Goal: Entertainment & Leisure: Consume media (video, audio)

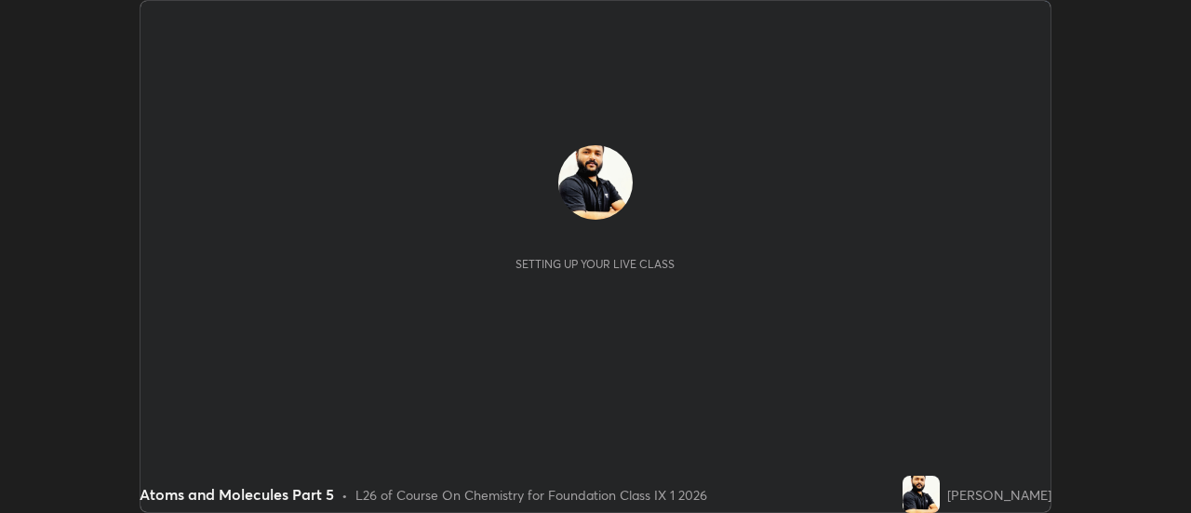
scroll to position [513, 1191]
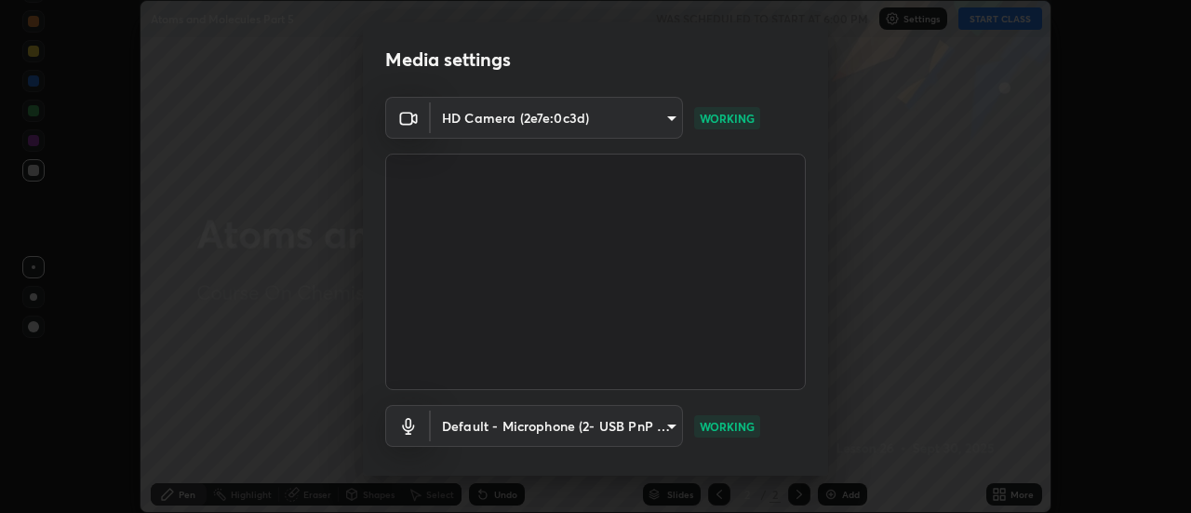
click at [771, 387] on video at bounding box center [595, 271] width 420 height 236
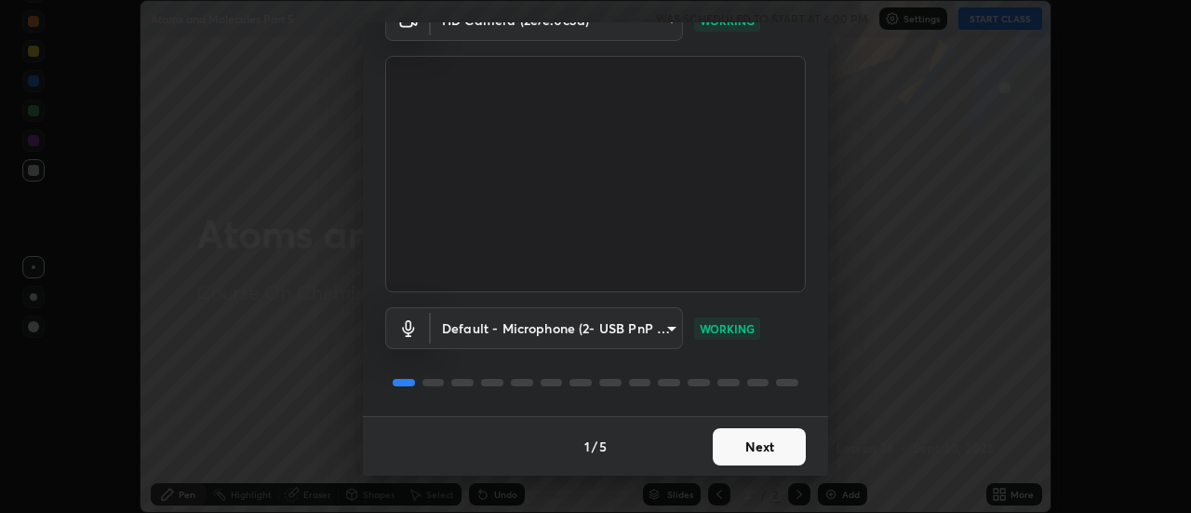
click at [766, 444] on button "Next" at bounding box center [759, 446] width 93 height 37
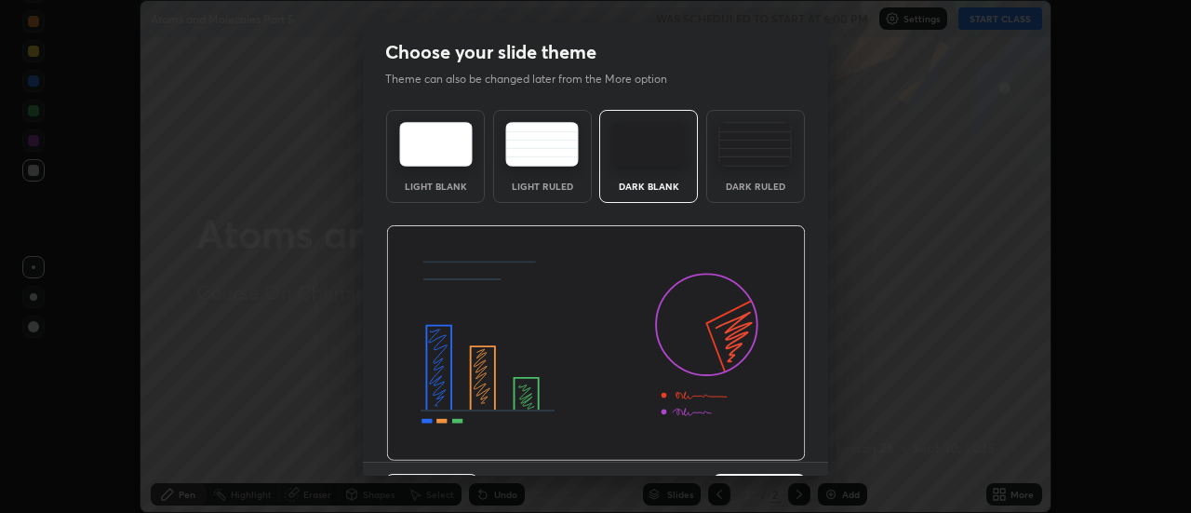
scroll to position [46, 0]
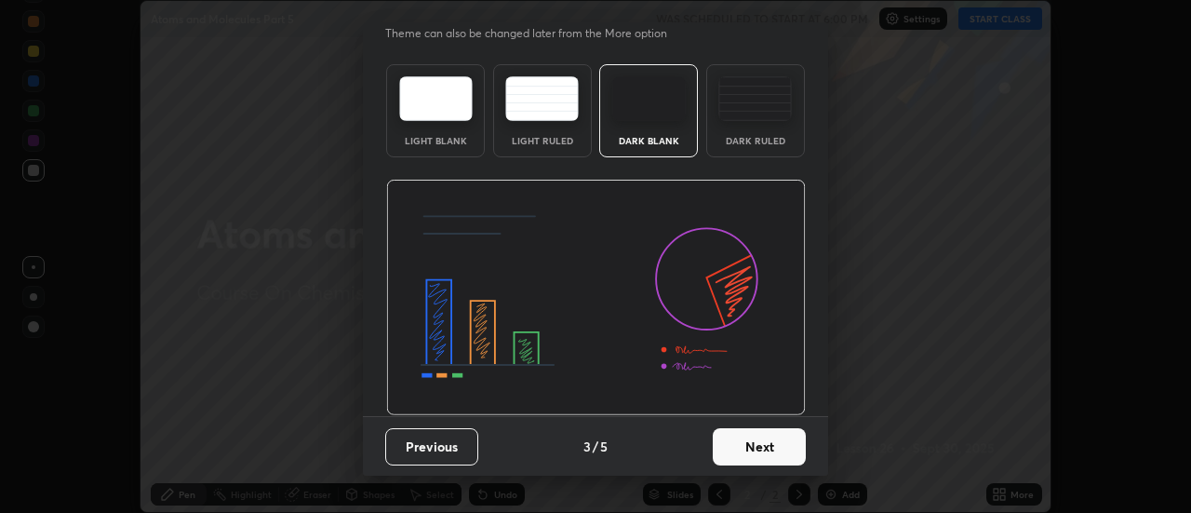
click at [754, 447] on button "Next" at bounding box center [759, 446] width 93 height 37
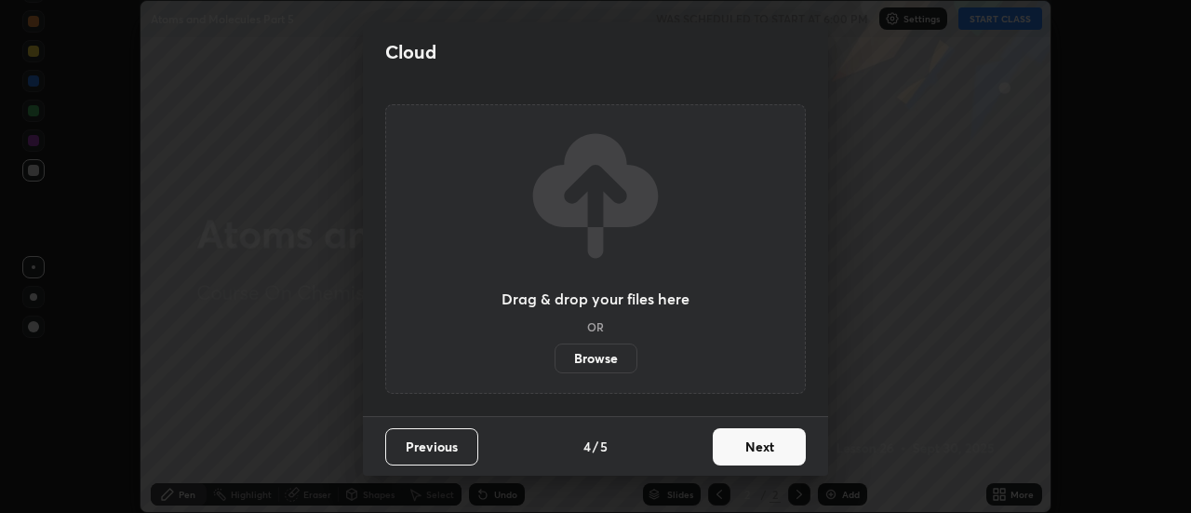
scroll to position [0, 0]
click at [757, 443] on button "Next" at bounding box center [759, 446] width 93 height 37
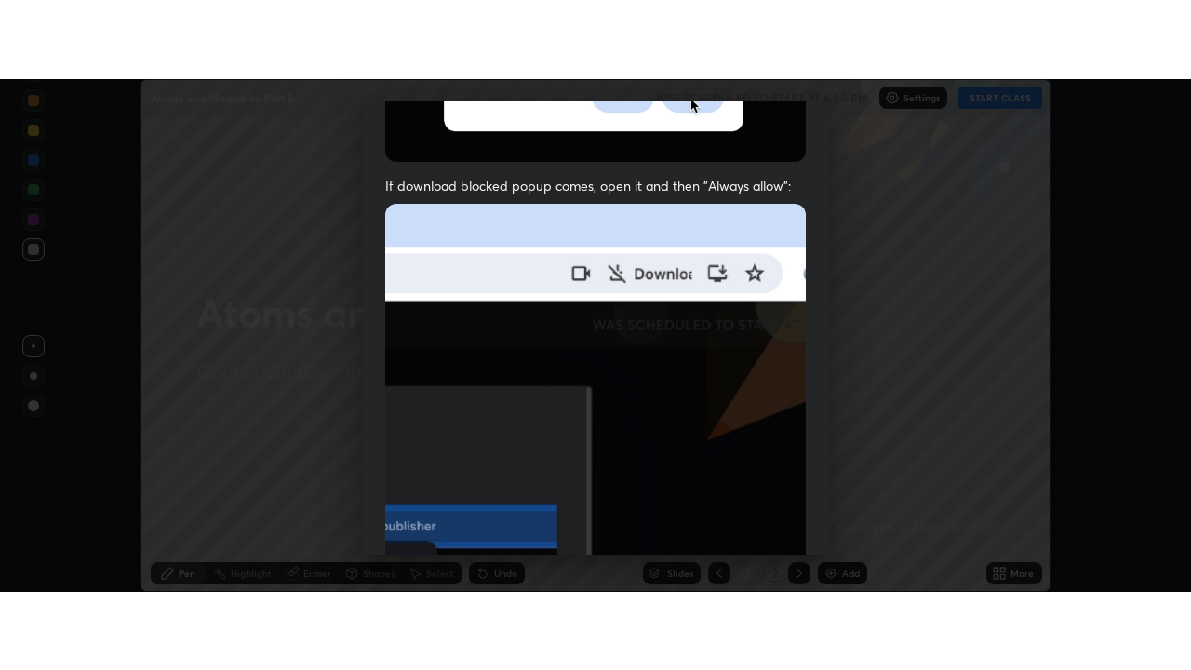
scroll to position [477, 0]
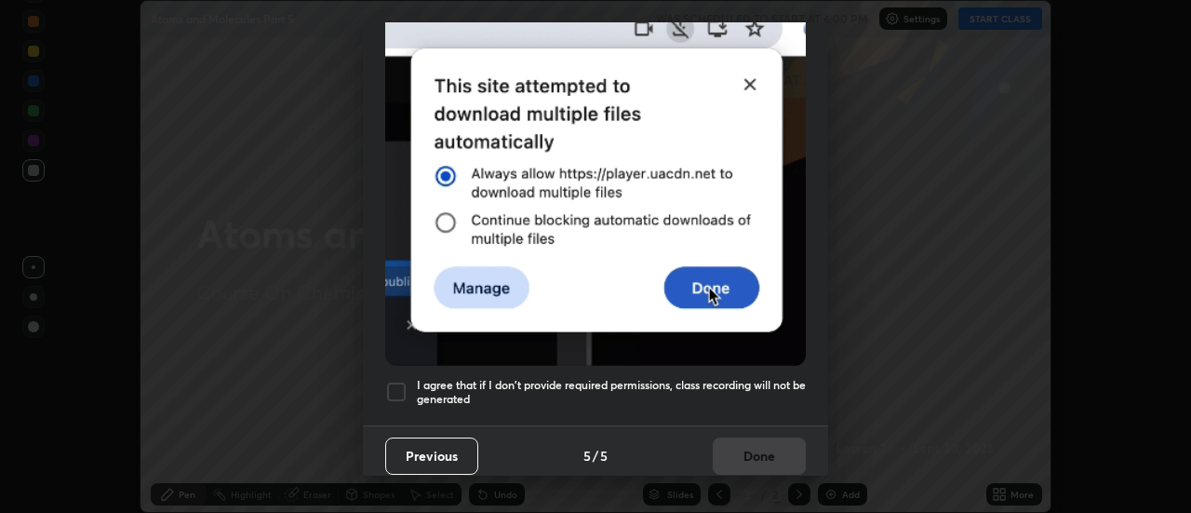
click at [711, 378] on h5 "I agree that if I don't provide required permissions, class recording will not …" at bounding box center [611, 392] width 389 height 29
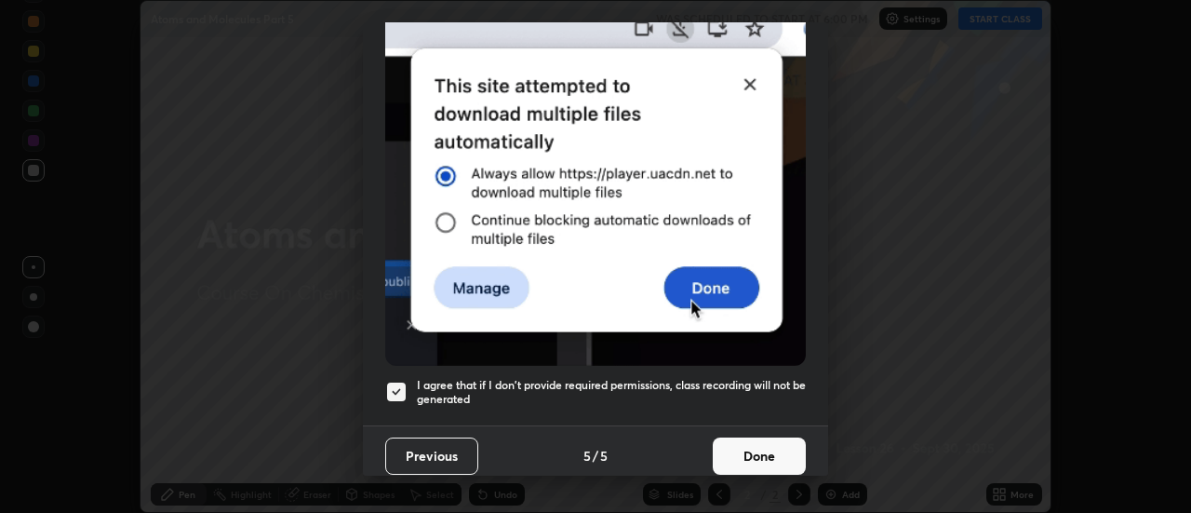
click at [759, 442] on button "Done" at bounding box center [759, 455] width 93 height 37
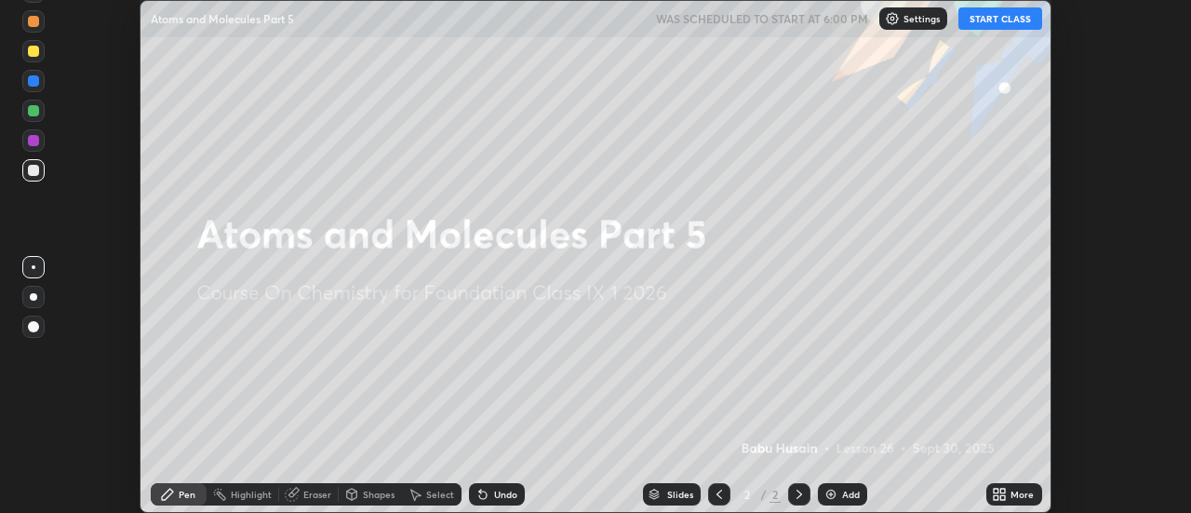
click at [993, 14] on button "START CLASS" at bounding box center [1000, 18] width 84 height 22
click at [845, 493] on div "Add" at bounding box center [851, 493] width 18 height 9
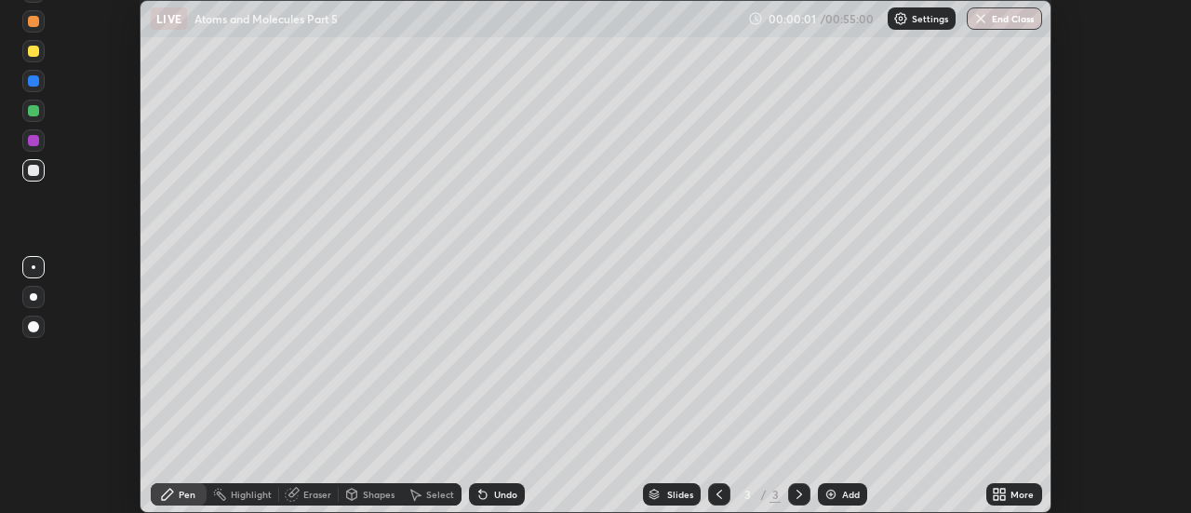
click at [1003, 497] on icon at bounding box center [1003, 497] width 5 height 5
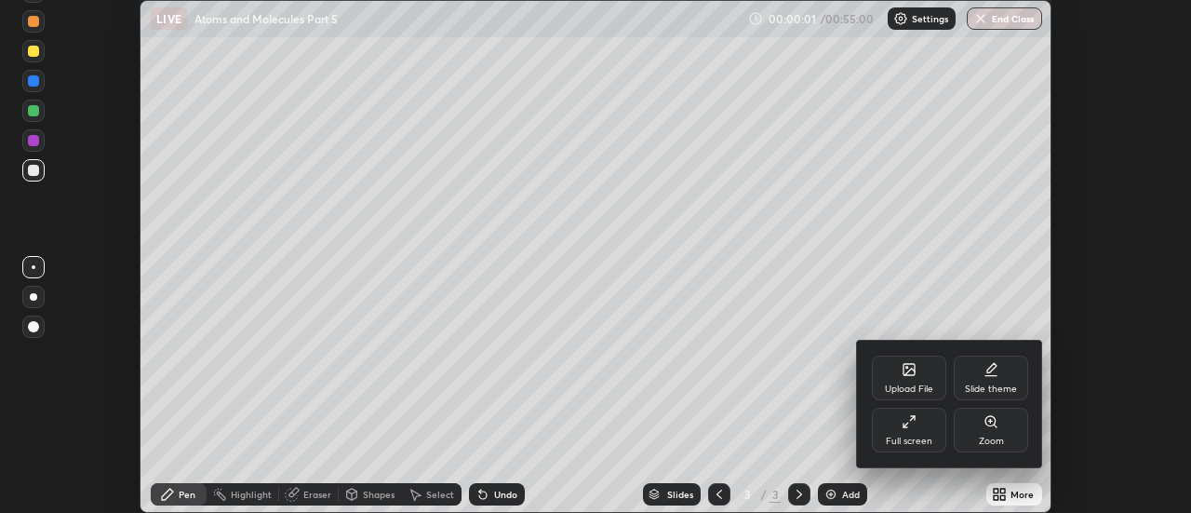
click at [918, 433] on div "Full screen" at bounding box center [909, 429] width 74 height 45
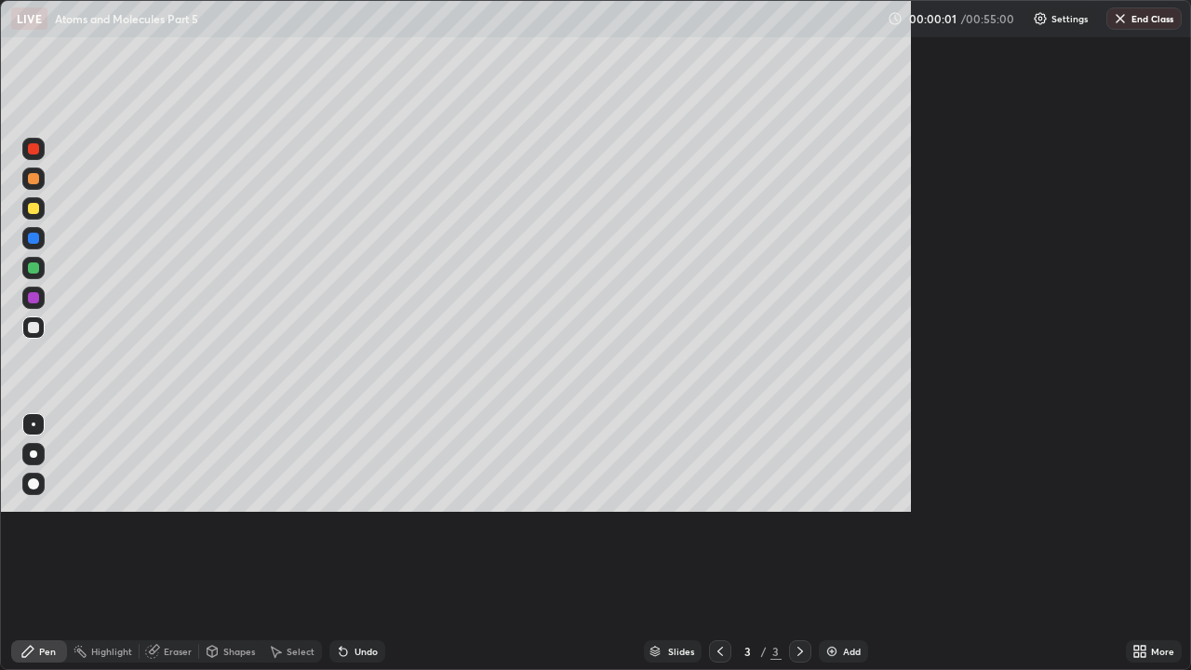
scroll to position [670, 1191]
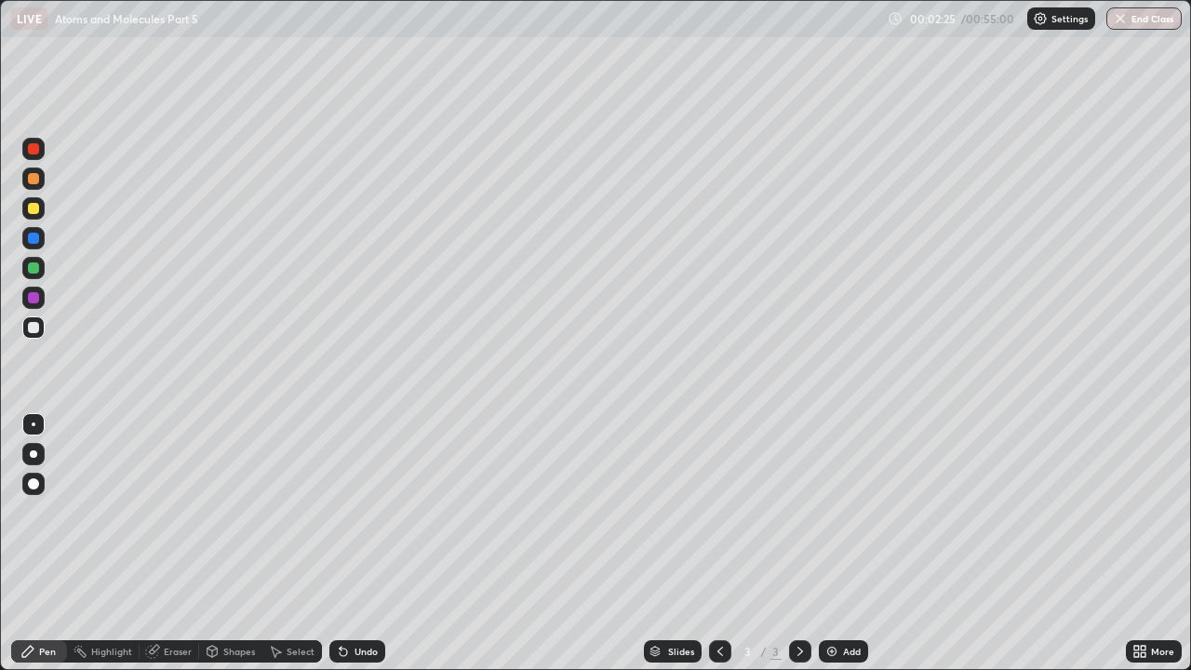
click at [34, 210] on div at bounding box center [33, 208] width 11 height 11
click at [35, 176] on div at bounding box center [33, 178] width 11 height 11
click at [348, 512] on div "Undo" at bounding box center [357, 651] width 56 height 22
click at [334, 512] on div "Undo" at bounding box center [357, 651] width 56 height 22
click at [35, 237] on div at bounding box center [33, 238] width 11 height 11
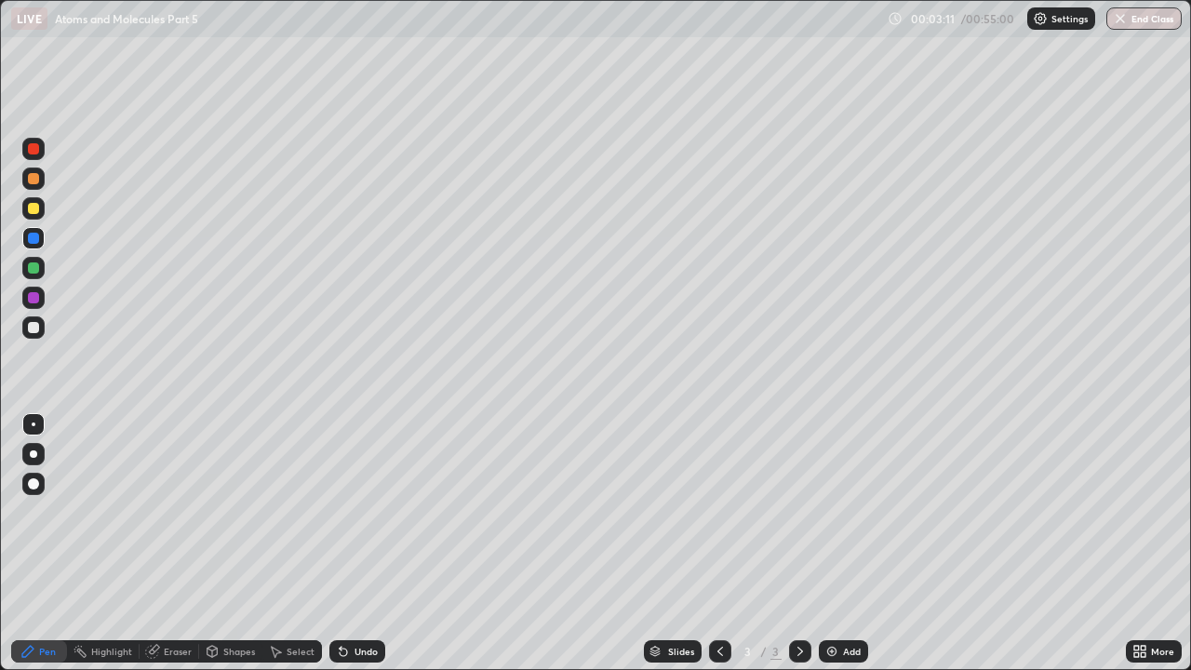
click at [370, 512] on div "Undo" at bounding box center [357, 651] width 56 height 22
click at [354, 512] on div "Undo" at bounding box center [365, 650] width 23 height 9
click at [353, 512] on div "Undo" at bounding box center [357, 651] width 56 height 22
click at [352, 512] on div "Undo" at bounding box center [357, 651] width 56 height 22
click at [340, 512] on icon at bounding box center [343, 651] width 7 height 7
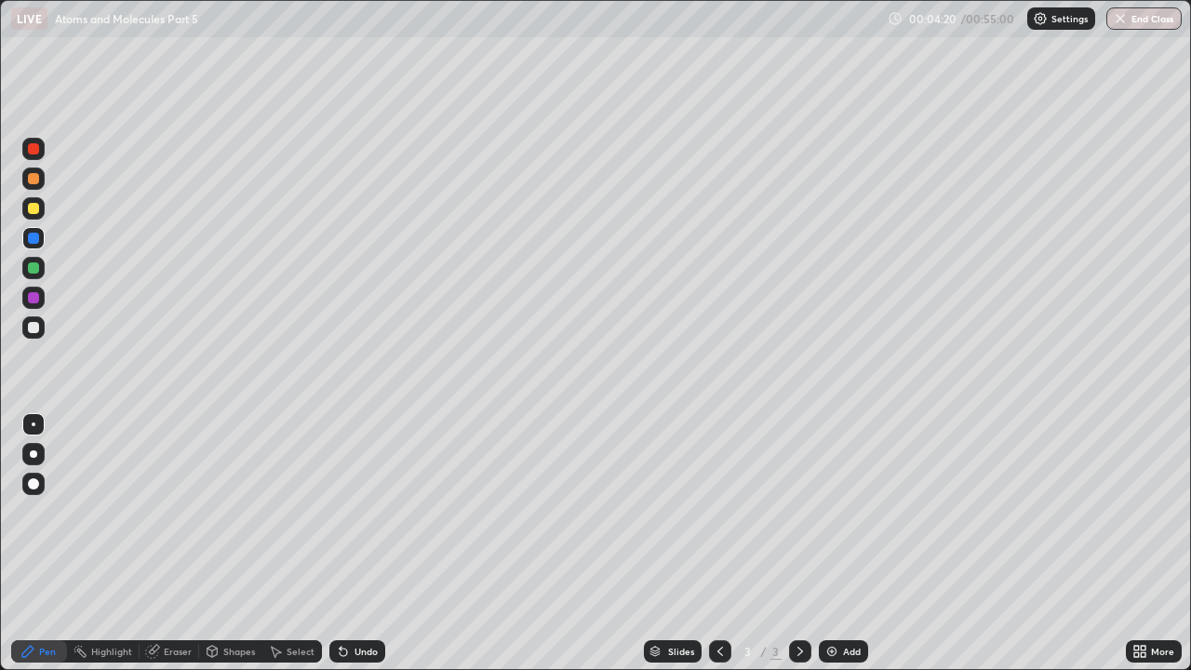
click at [340, 512] on icon at bounding box center [343, 651] width 7 height 7
click at [340, 512] on icon at bounding box center [341, 647] width 2 height 2
click at [33, 338] on div at bounding box center [33, 327] width 22 height 22
click at [366, 512] on div "Undo" at bounding box center [365, 650] width 23 height 9
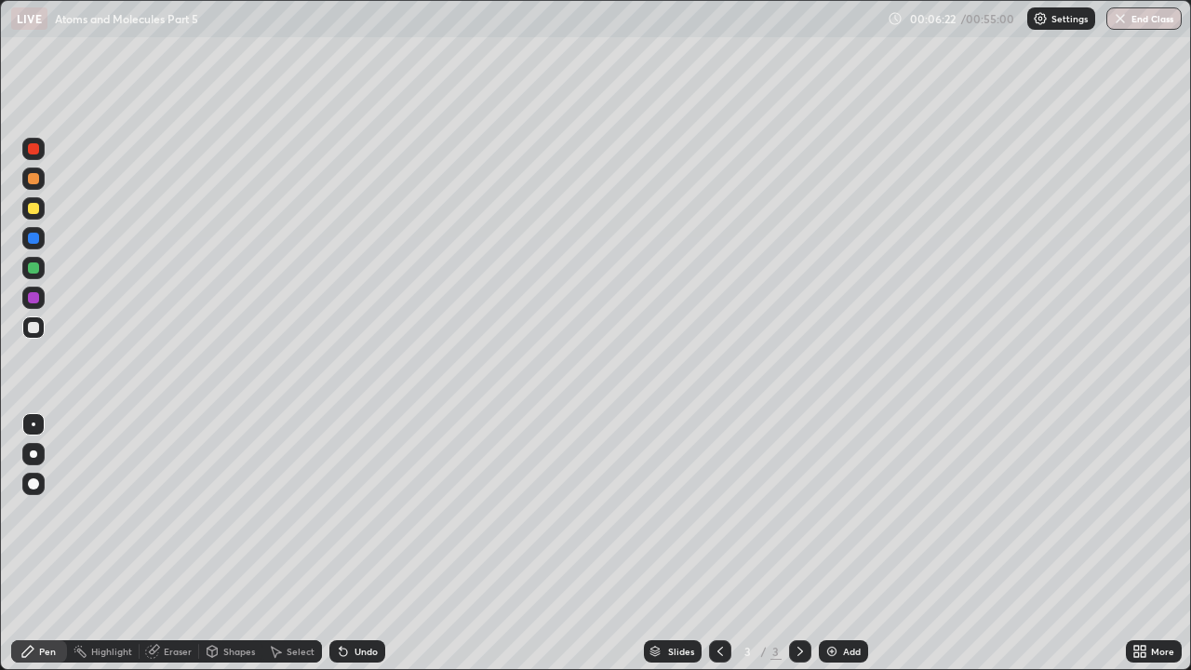
click at [834, 512] on img at bounding box center [831, 651] width 15 height 15
click at [33, 182] on div at bounding box center [33, 178] width 11 height 11
click at [36, 236] on div at bounding box center [33, 238] width 11 height 11
click at [29, 328] on div at bounding box center [33, 327] width 11 height 11
click at [33, 241] on div at bounding box center [33, 238] width 11 height 11
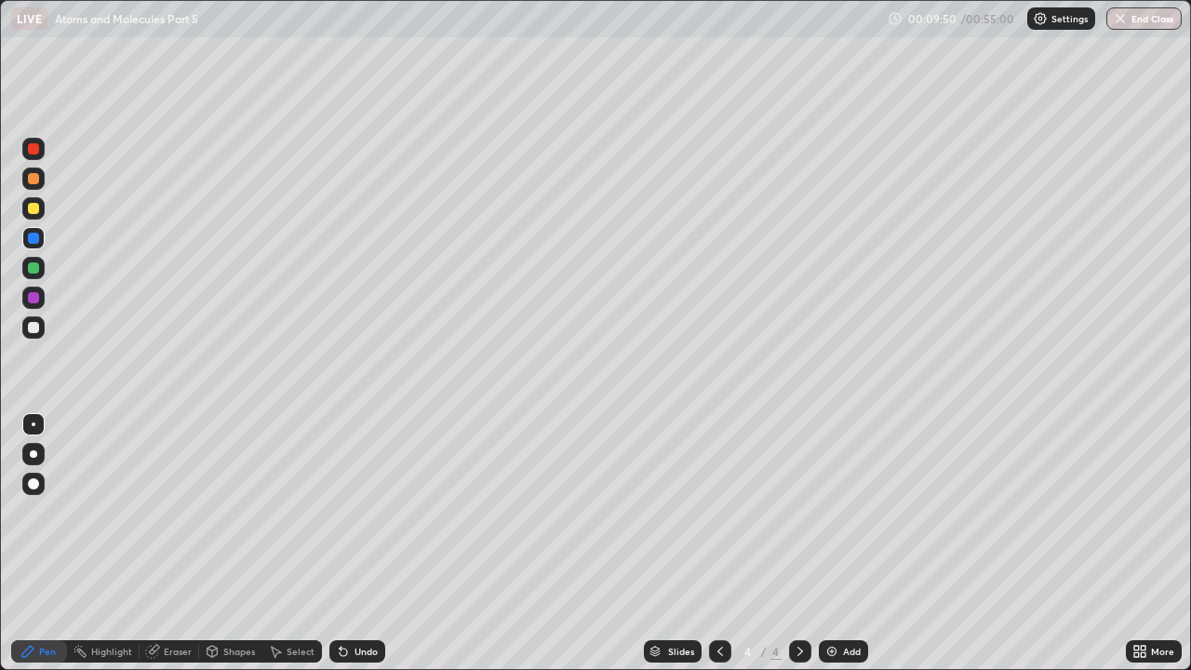
click at [33, 298] on div at bounding box center [33, 297] width 11 height 11
click at [843, 512] on div "Add" at bounding box center [852, 650] width 18 height 9
click at [33, 177] on div at bounding box center [33, 178] width 11 height 11
click at [34, 178] on div at bounding box center [33, 178] width 11 height 11
click at [33, 207] on div at bounding box center [33, 208] width 11 height 11
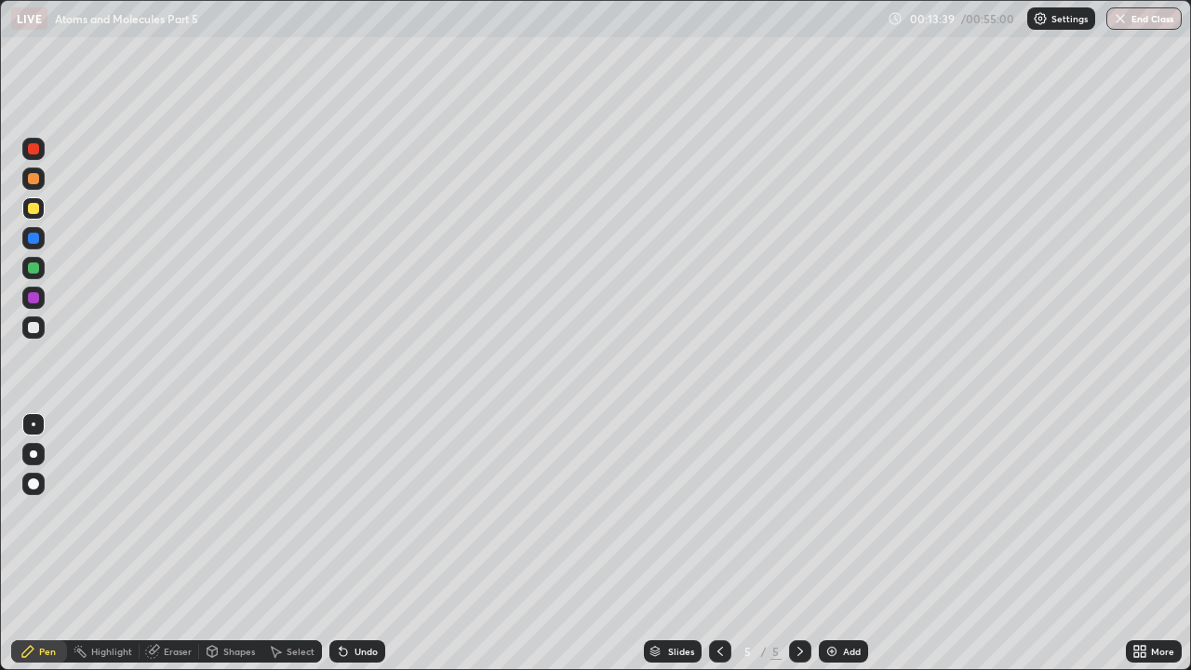
click at [30, 318] on div at bounding box center [33, 327] width 22 height 22
click at [35, 293] on div at bounding box center [33, 297] width 11 height 11
click at [34, 329] on div at bounding box center [33, 327] width 11 height 11
click at [833, 512] on img at bounding box center [831, 651] width 15 height 15
click at [364, 512] on div "Undo" at bounding box center [365, 650] width 23 height 9
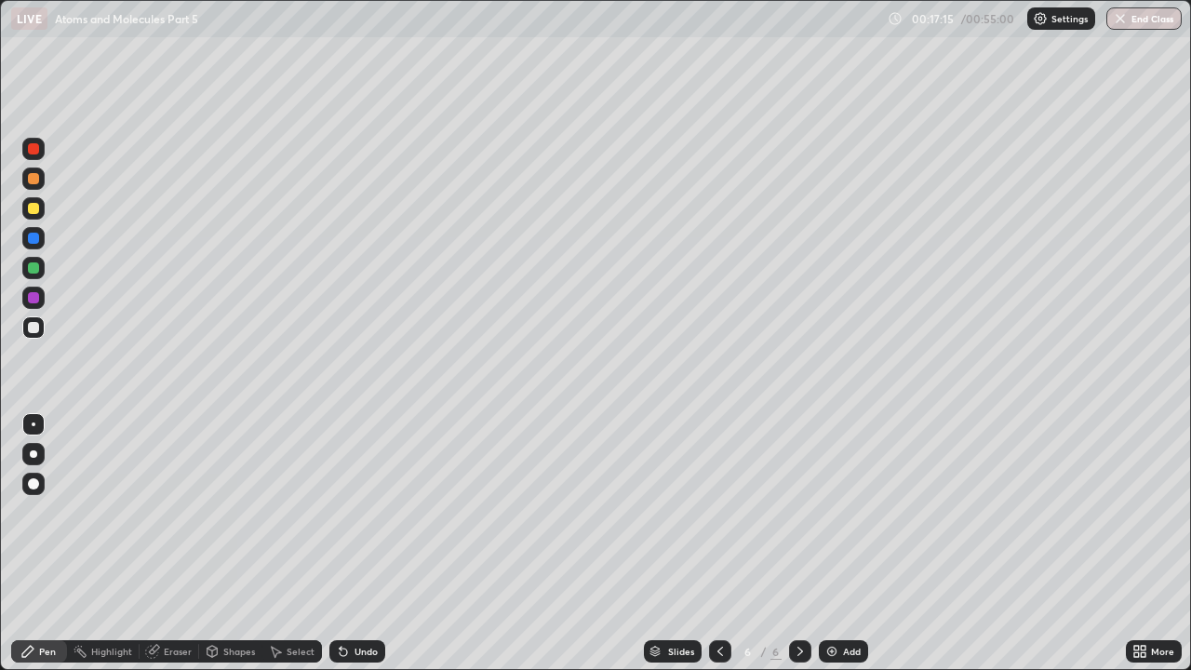
click at [354, 512] on div "Undo" at bounding box center [365, 650] width 23 height 9
click at [718, 512] on icon at bounding box center [720, 651] width 15 height 15
click at [719, 512] on icon at bounding box center [720, 650] width 6 height 9
click at [718, 512] on icon at bounding box center [720, 651] width 15 height 15
click at [795, 512] on icon at bounding box center [800, 651] width 15 height 15
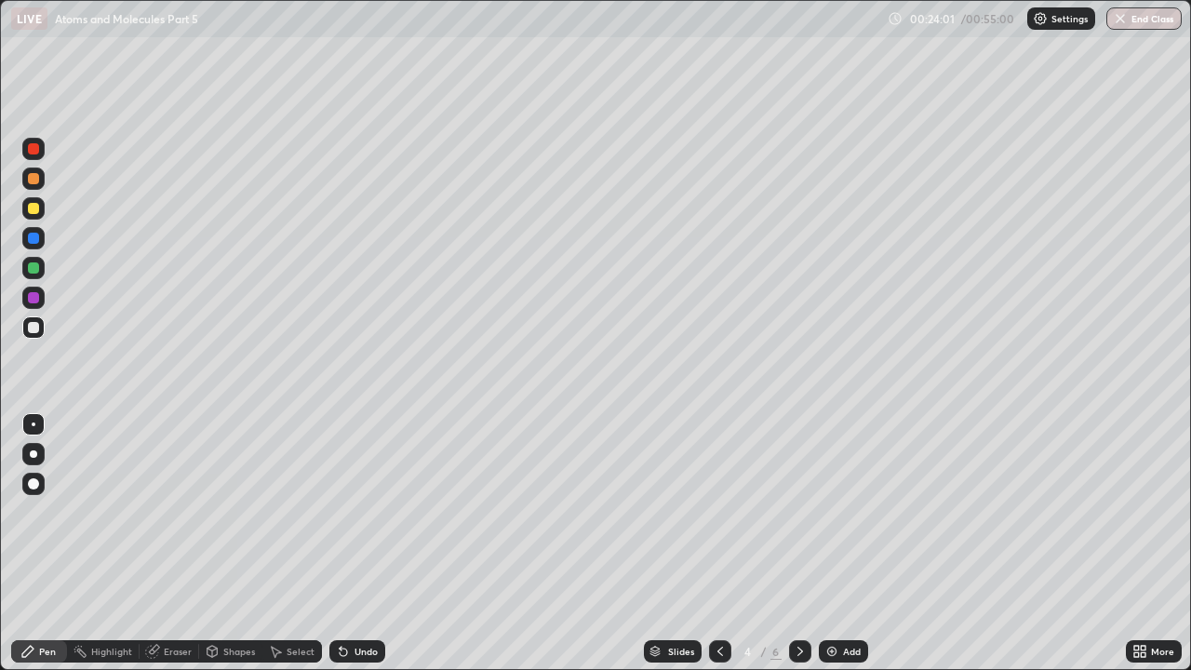
click at [178, 512] on div "Eraser" at bounding box center [178, 650] width 28 height 9
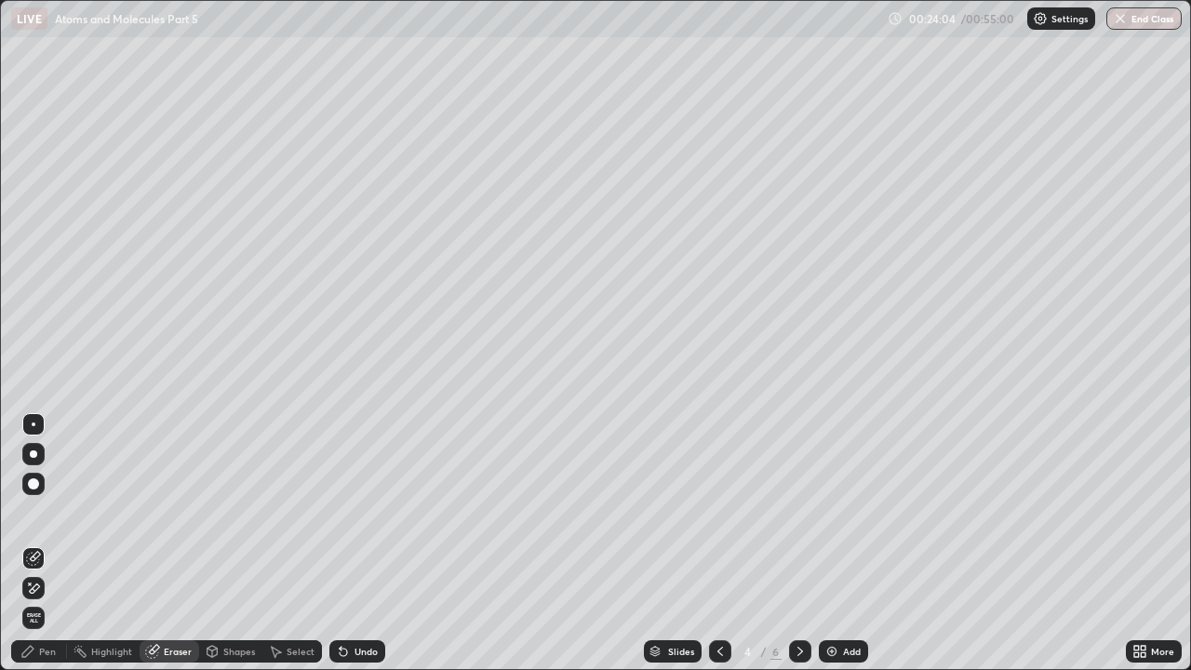
click at [45, 512] on div "Pen" at bounding box center [47, 650] width 17 height 9
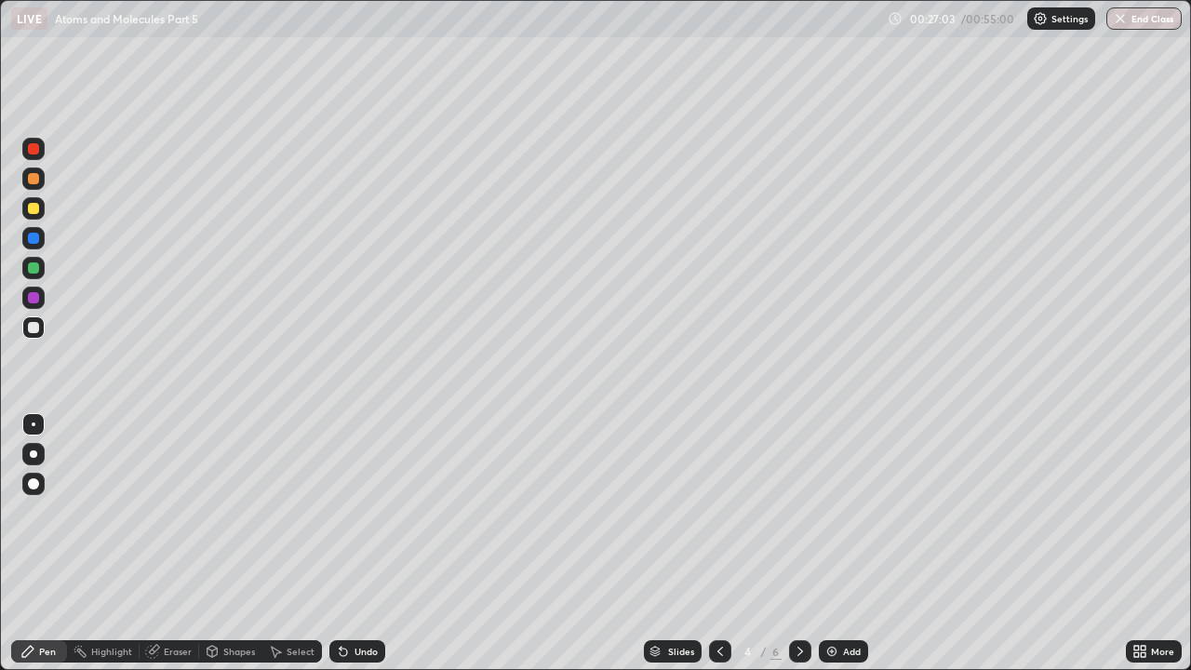
click at [799, 512] on icon at bounding box center [800, 650] width 6 height 9
click at [796, 512] on div at bounding box center [800, 651] width 22 height 22
click at [860, 512] on div "Add" at bounding box center [843, 651] width 49 height 22
click at [826, 512] on div "Add" at bounding box center [843, 651] width 49 height 22
click at [31, 182] on div at bounding box center [33, 178] width 11 height 11
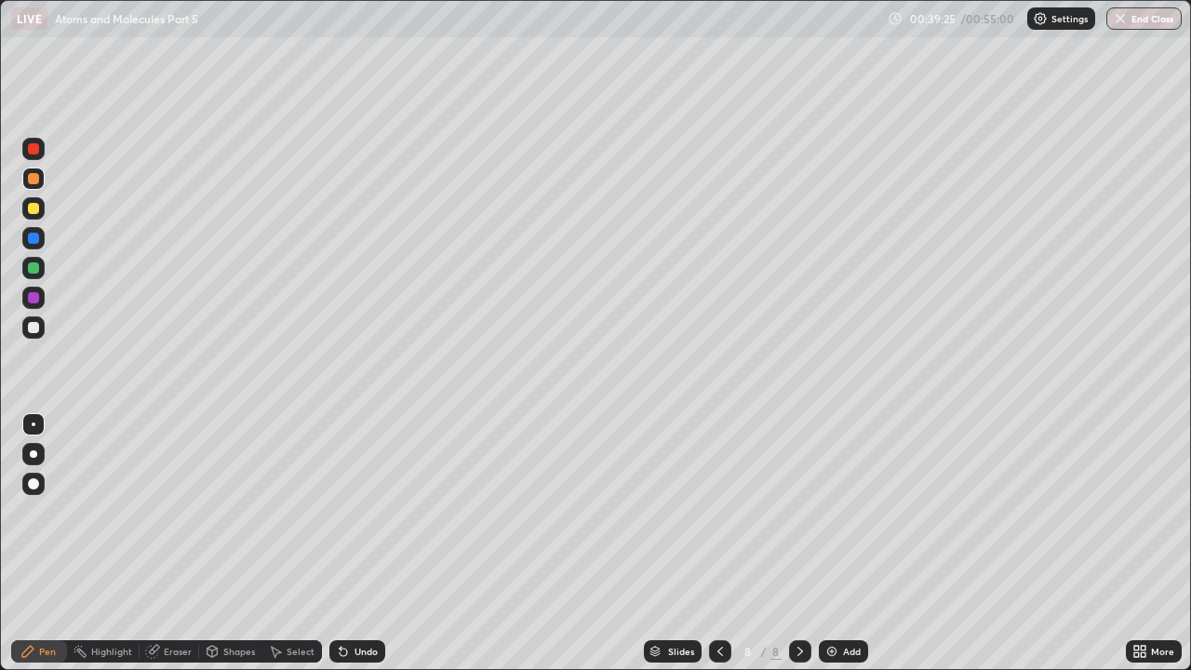
click at [33, 236] on div at bounding box center [33, 238] width 11 height 11
click at [34, 212] on div at bounding box center [33, 208] width 11 height 11
click at [32, 265] on div at bounding box center [33, 267] width 11 height 11
click at [363, 512] on div "Undo" at bounding box center [365, 650] width 23 height 9
click at [33, 236] on div at bounding box center [33, 238] width 11 height 11
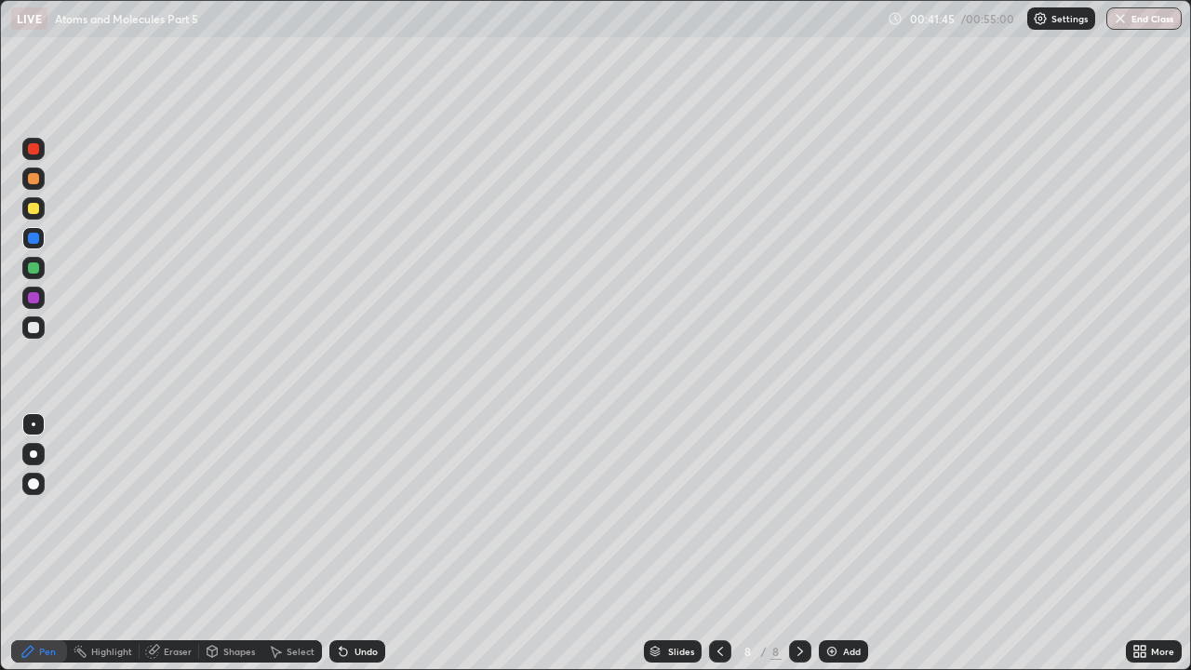
click at [361, 512] on div "Undo" at bounding box center [365, 650] width 23 height 9
click at [367, 512] on div "Undo" at bounding box center [365, 650] width 23 height 9
click at [370, 512] on div "Undo" at bounding box center [365, 650] width 23 height 9
click at [33, 209] on div at bounding box center [33, 208] width 11 height 11
click at [826, 512] on div "Add" at bounding box center [843, 651] width 49 height 22
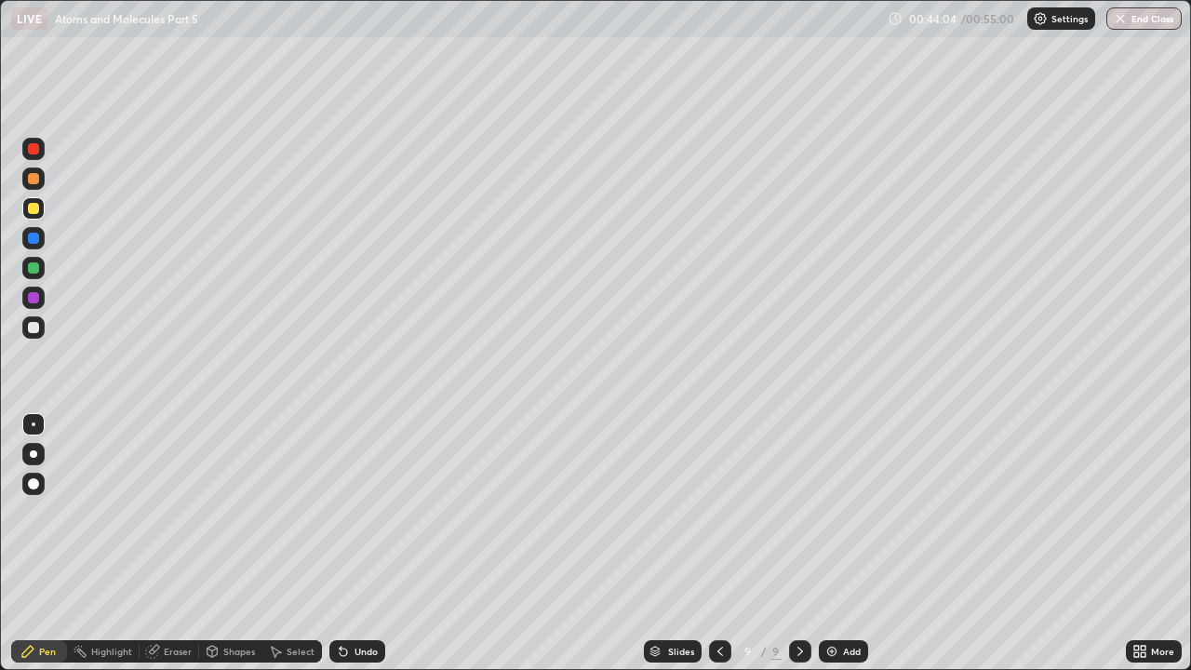
click at [34, 240] on div at bounding box center [33, 238] width 11 height 11
click at [717, 512] on icon at bounding box center [720, 650] width 6 height 9
click at [798, 512] on icon at bounding box center [800, 651] width 15 height 15
click at [718, 512] on icon at bounding box center [720, 651] width 15 height 15
click at [799, 512] on icon at bounding box center [800, 651] width 15 height 15
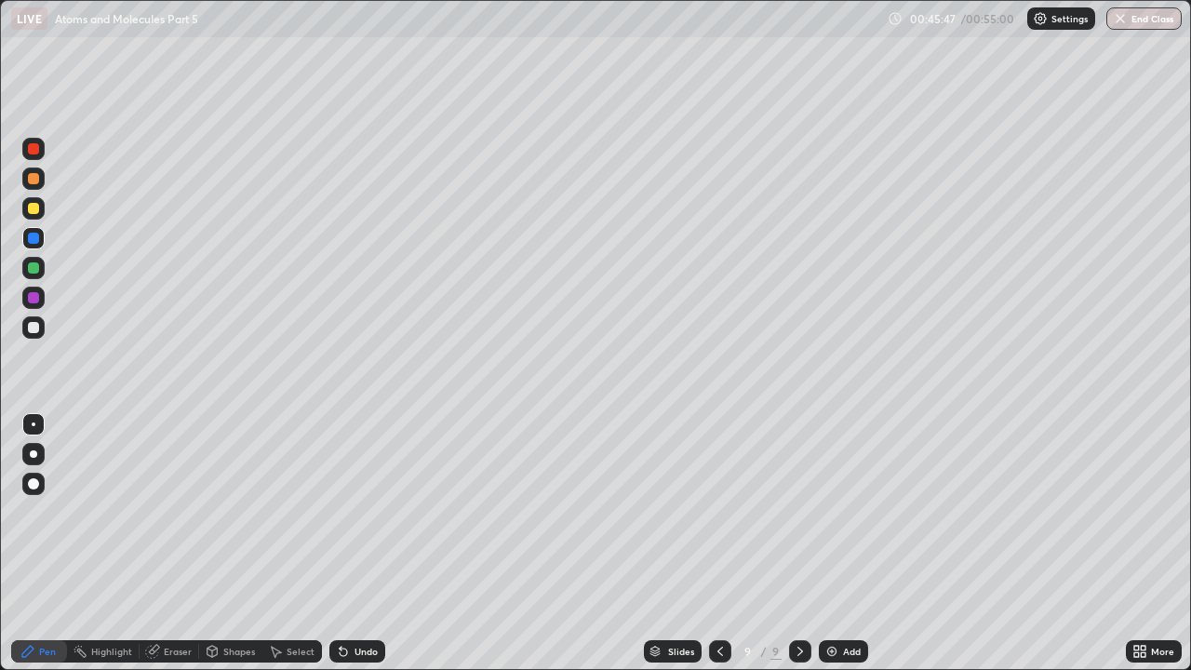
click at [29, 207] on div at bounding box center [33, 208] width 11 height 11
click at [38, 247] on div at bounding box center [33, 238] width 22 height 22
click at [346, 512] on icon at bounding box center [343, 651] width 15 height 15
click at [348, 512] on div "Undo" at bounding box center [357, 651] width 56 height 22
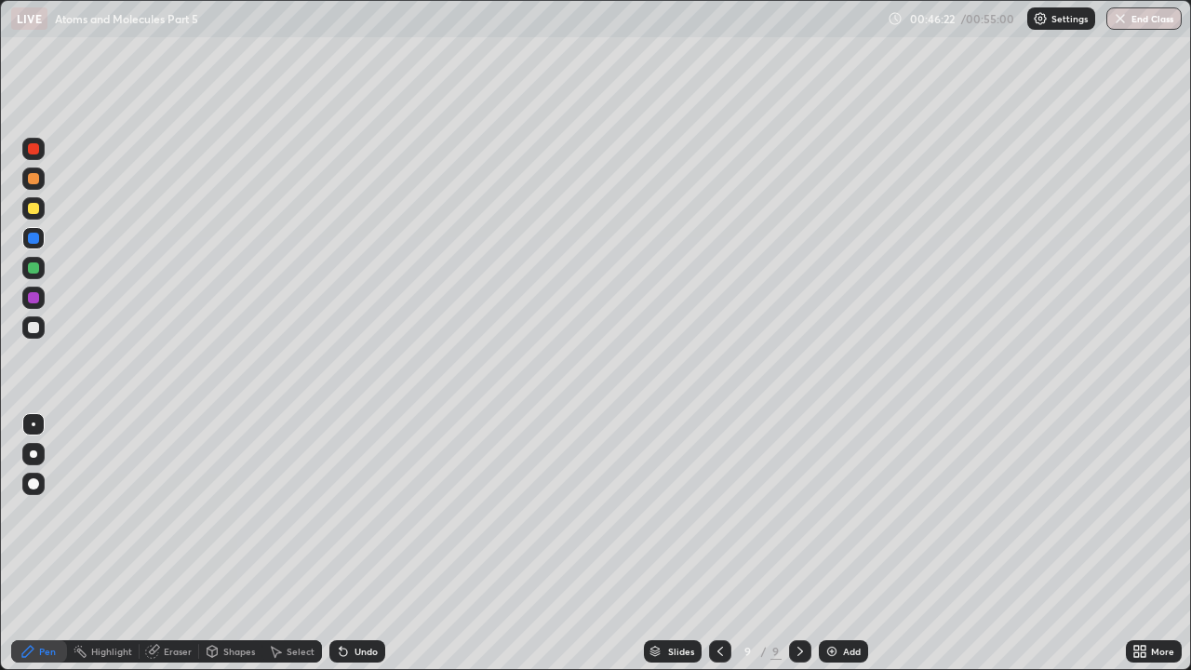
click at [348, 512] on div "Undo" at bounding box center [357, 651] width 56 height 22
click at [340, 512] on icon at bounding box center [343, 651] width 7 height 7
click at [343, 512] on icon at bounding box center [343, 651] width 7 height 7
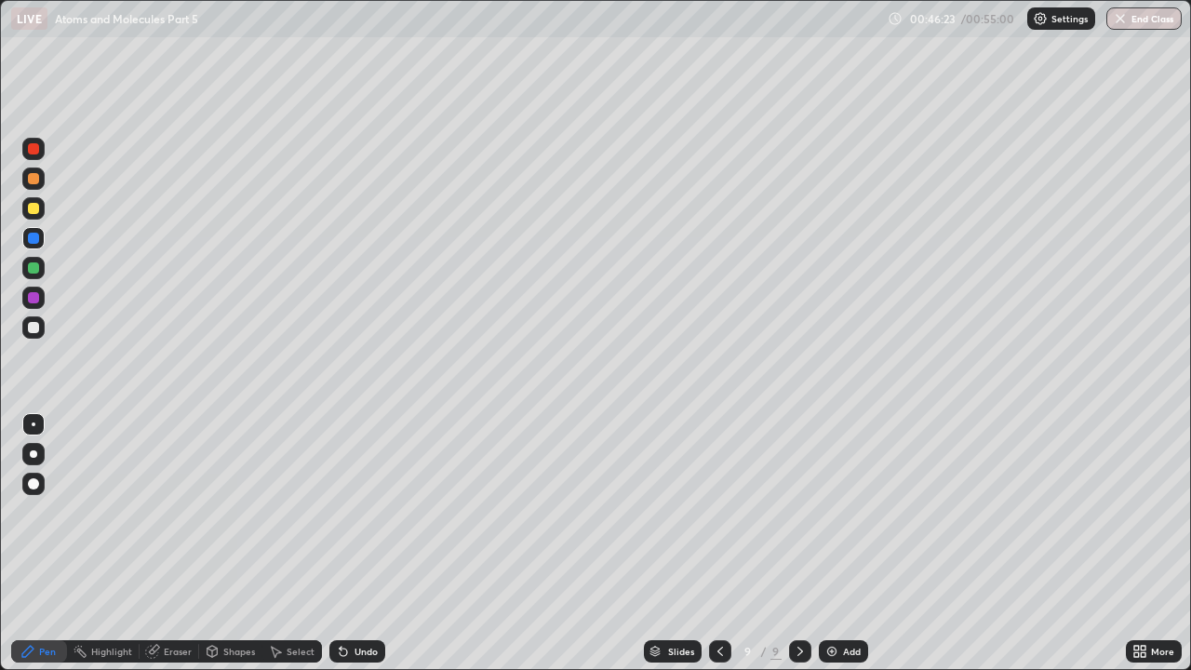
click at [340, 512] on icon at bounding box center [343, 651] width 7 height 7
click at [340, 512] on icon at bounding box center [341, 647] width 2 height 2
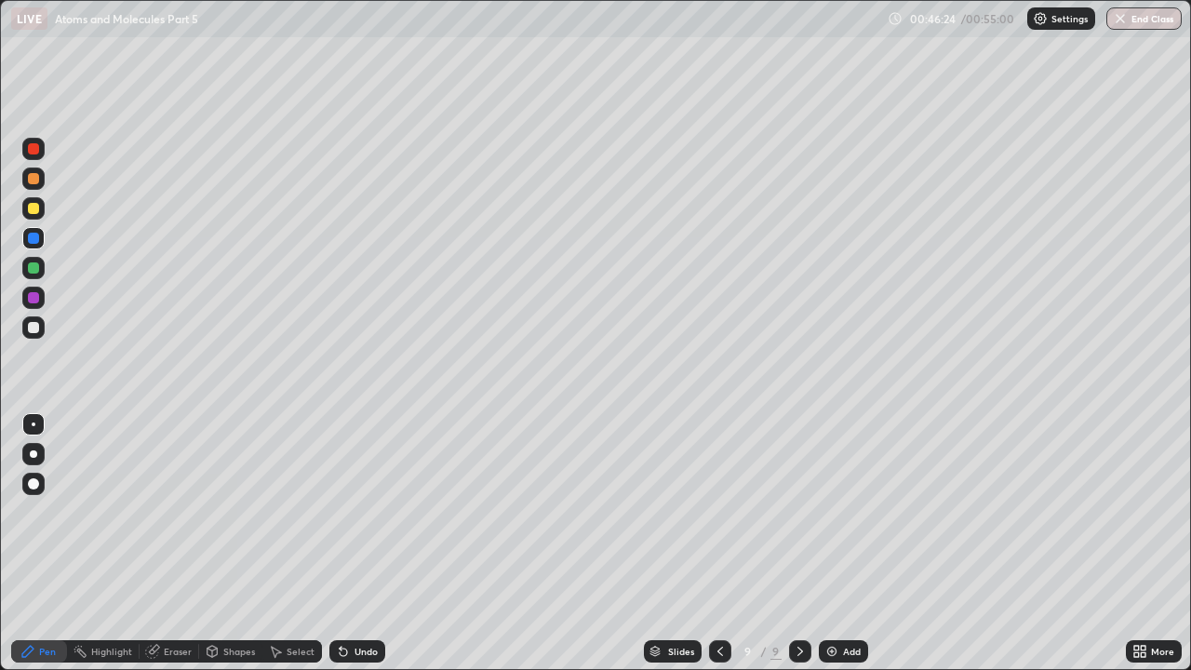
click at [340, 512] on icon at bounding box center [341, 647] width 2 height 2
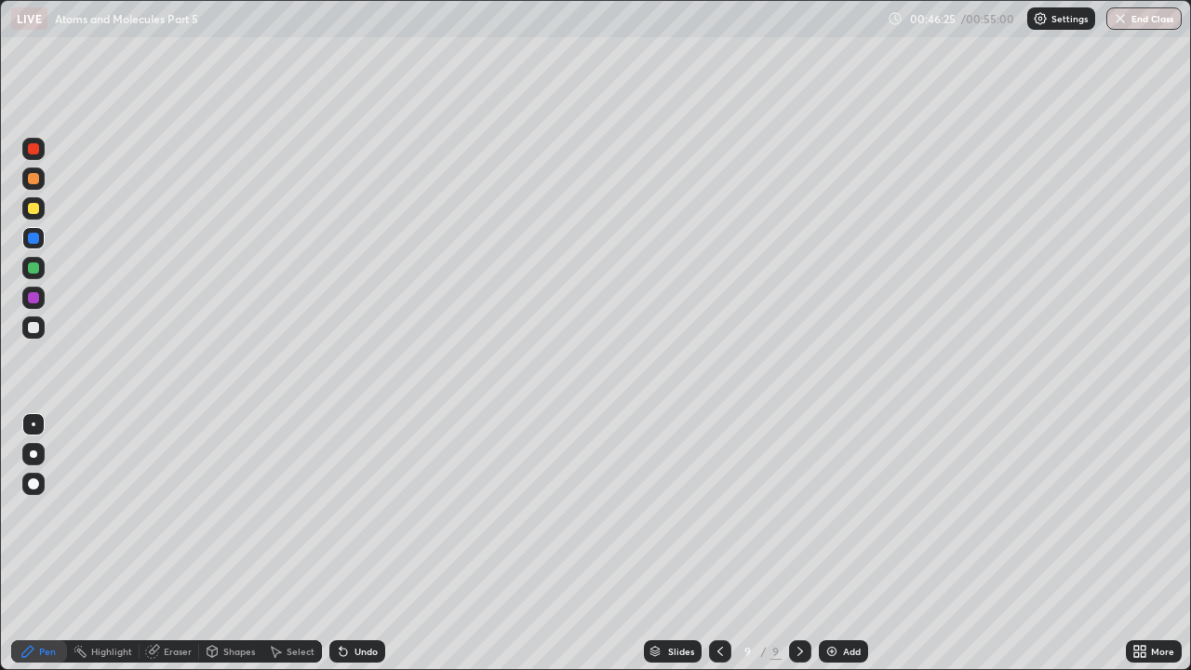
click at [340, 512] on icon at bounding box center [341, 647] width 2 height 2
click at [342, 512] on icon at bounding box center [343, 651] width 15 height 15
click at [34, 207] on div at bounding box center [33, 208] width 11 height 11
click at [33, 327] on div at bounding box center [33, 327] width 11 height 11
click at [30, 240] on div at bounding box center [33, 238] width 11 height 11
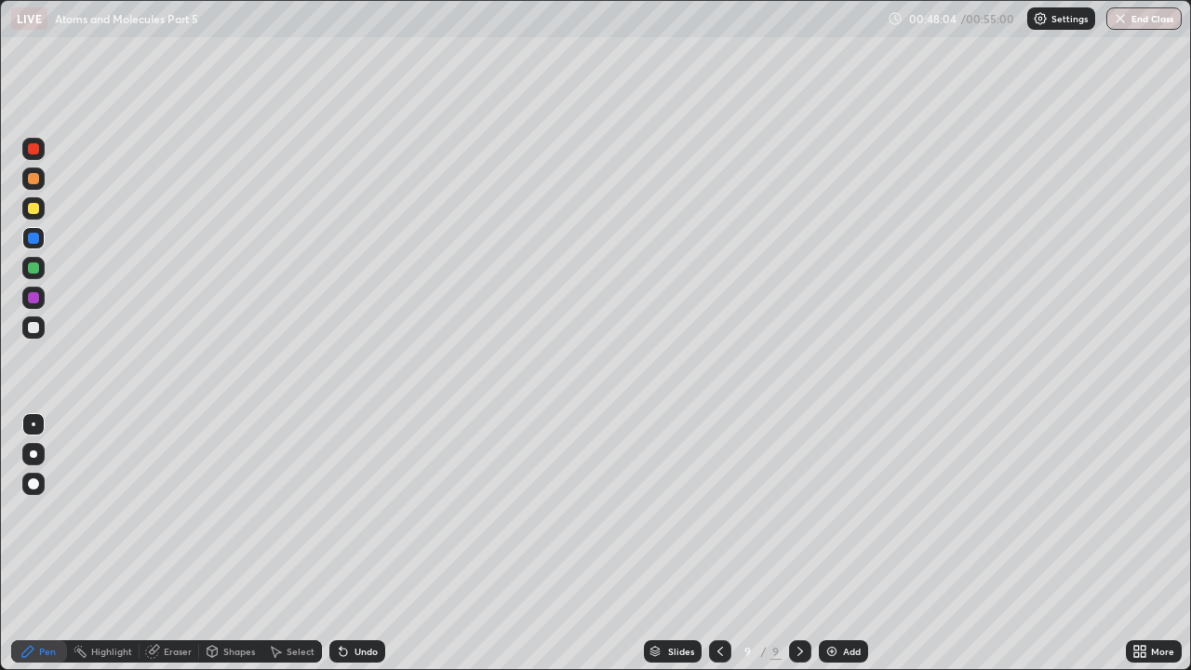
click at [354, 512] on div "Undo" at bounding box center [365, 650] width 23 height 9
click at [33, 240] on div at bounding box center [33, 238] width 11 height 11
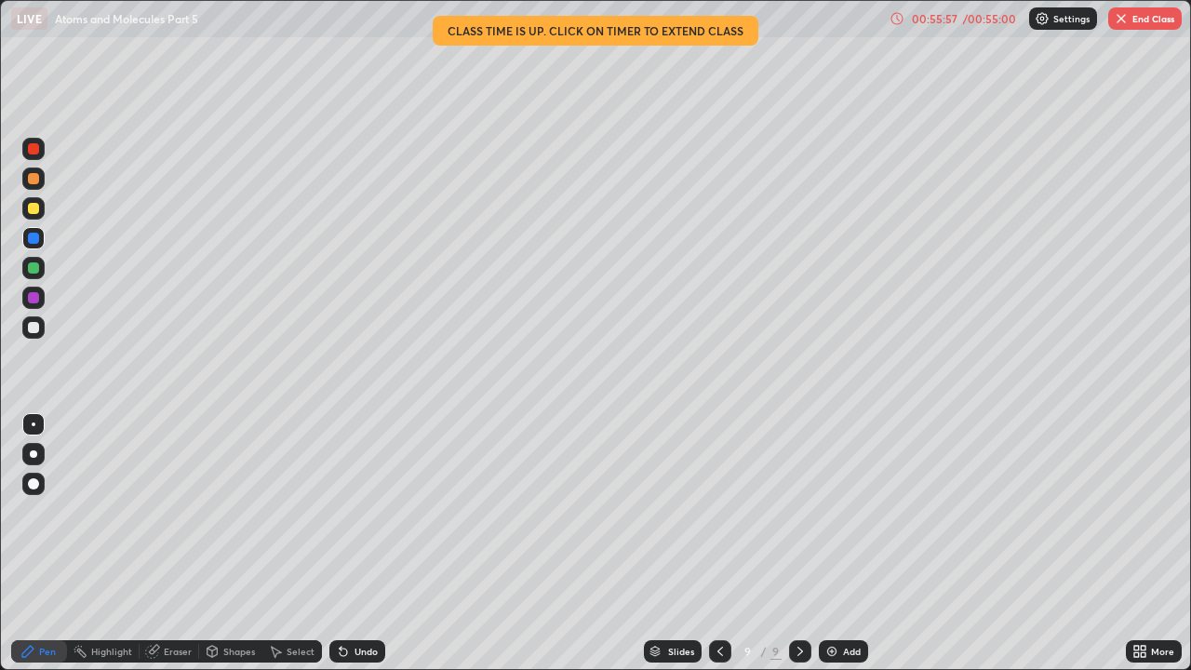
click at [720, 512] on icon at bounding box center [720, 651] width 15 height 15
click at [718, 512] on icon at bounding box center [720, 651] width 15 height 15
click at [798, 512] on icon at bounding box center [800, 651] width 15 height 15
click at [1141, 21] on button "End Class" at bounding box center [1144, 18] width 73 height 22
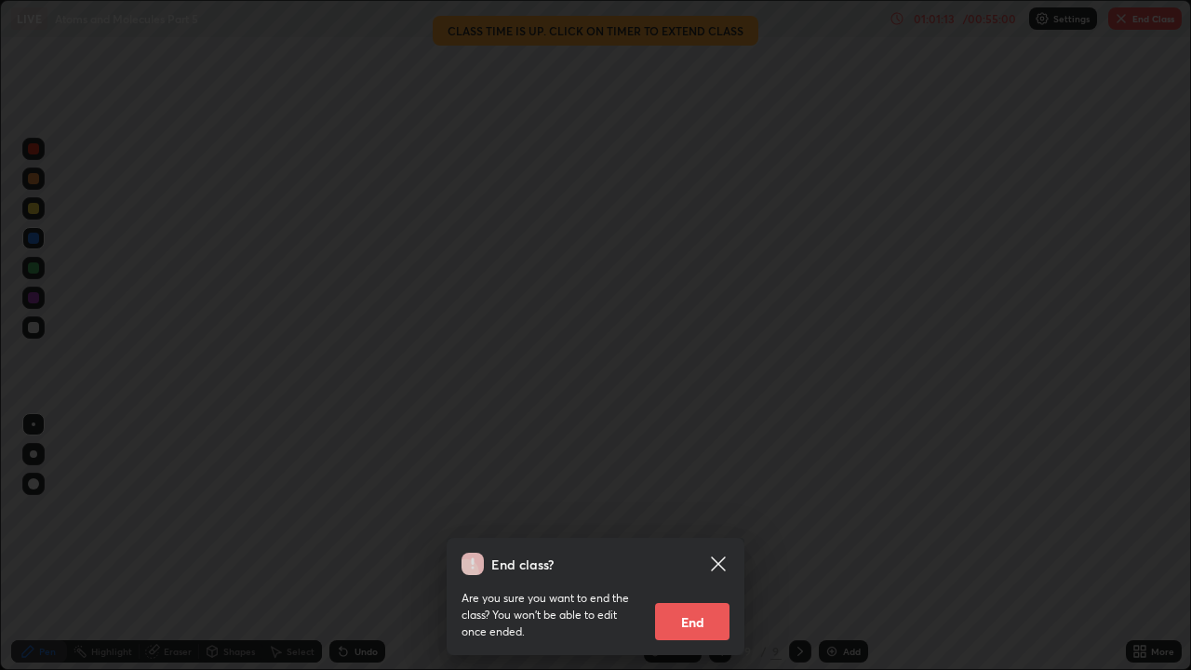
click at [712, 512] on button "End" at bounding box center [692, 621] width 74 height 37
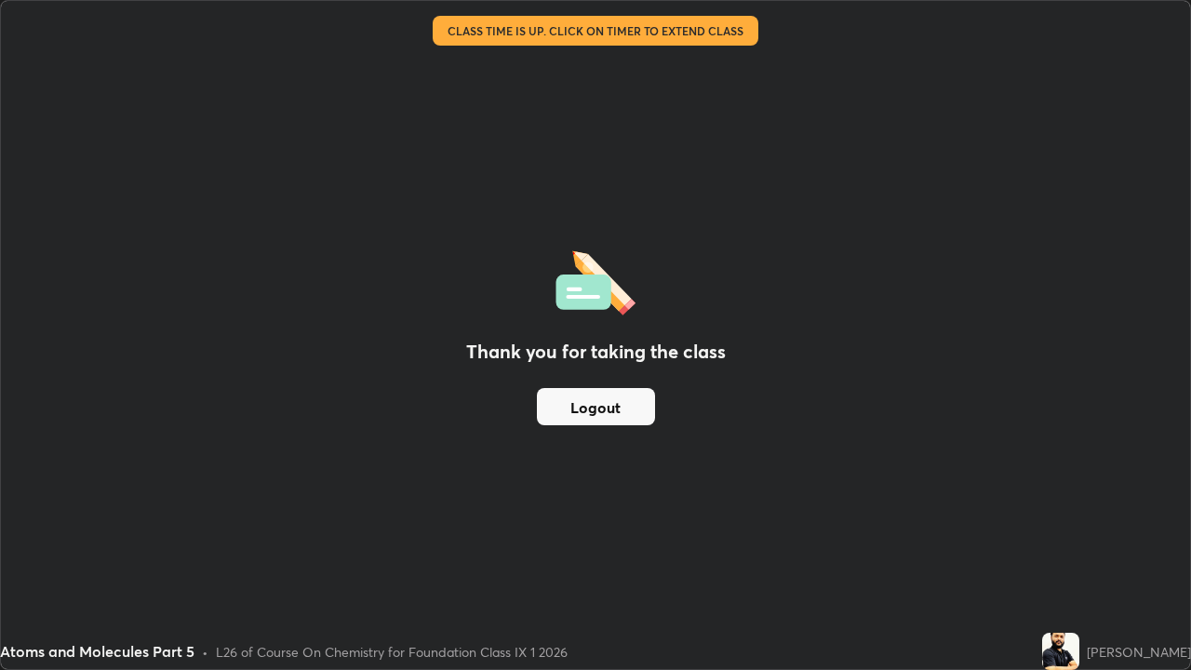
click at [794, 512] on div "Thank you for taking the class Logout" at bounding box center [595, 335] width 1189 height 668
